Goal: Submit feedback/report problem

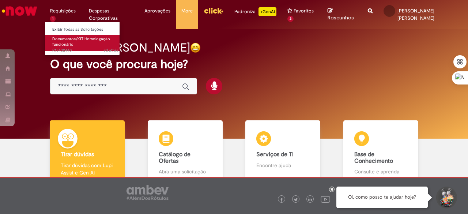
click at [71, 46] on span "Documentos/KIT Homologação funcionário" at bounding box center [81, 41] width 58 height 11
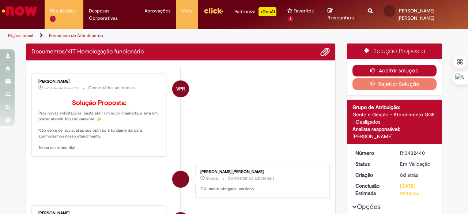
click at [373, 69] on icon "button" at bounding box center [374, 70] width 9 height 5
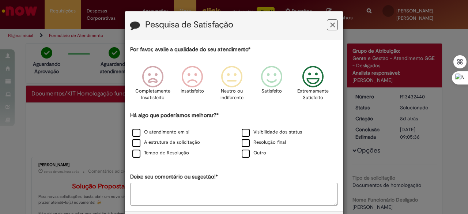
click at [314, 79] on icon "Feedback" at bounding box center [312, 77] width 27 height 22
click at [261, 140] on label "Resolução final" at bounding box center [263, 142] width 44 height 7
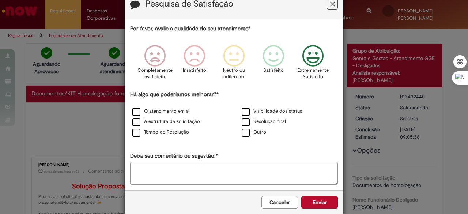
scroll to position [31, 0]
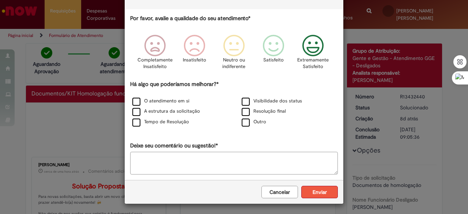
click at [318, 191] on button "Enviar" at bounding box center [319, 192] width 37 height 12
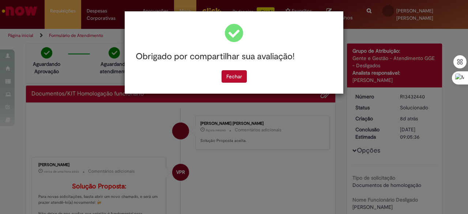
scroll to position [0, 0]
click at [238, 76] on button "Fechar" at bounding box center [233, 76] width 25 height 12
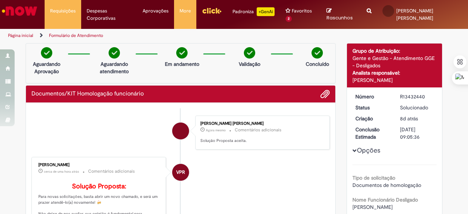
click at [20, 11] on img "Ir para a Homepage" at bounding box center [20, 11] width 38 height 15
